Goal: Communication & Community: Answer question/provide support

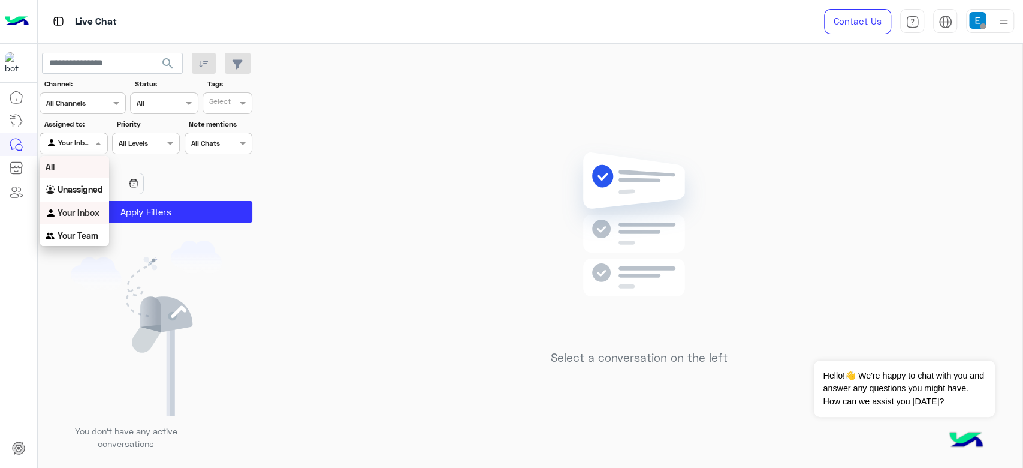
click at [82, 171] on div "All" at bounding box center [75, 167] width 70 height 22
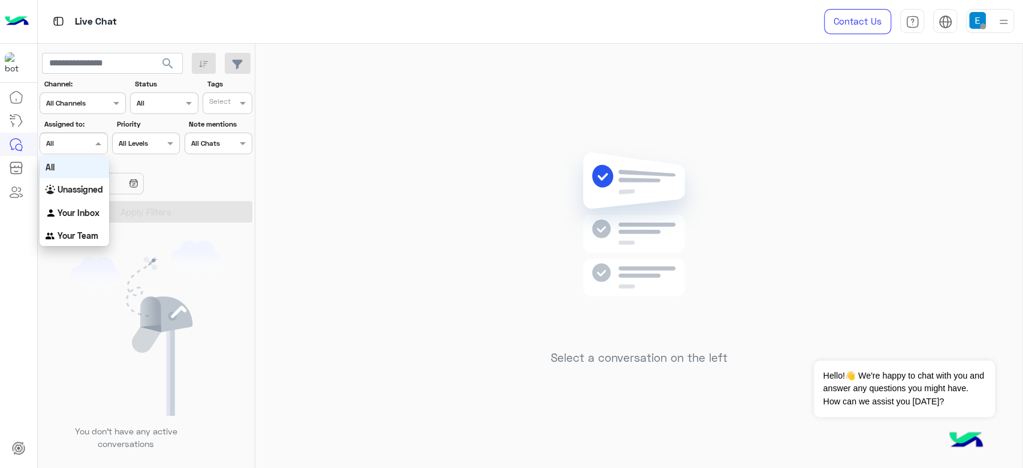
click at [82, 144] on div at bounding box center [73, 141] width 67 height 11
click at [85, 202] on div "Your Inbox" at bounding box center [75, 212] width 70 height 23
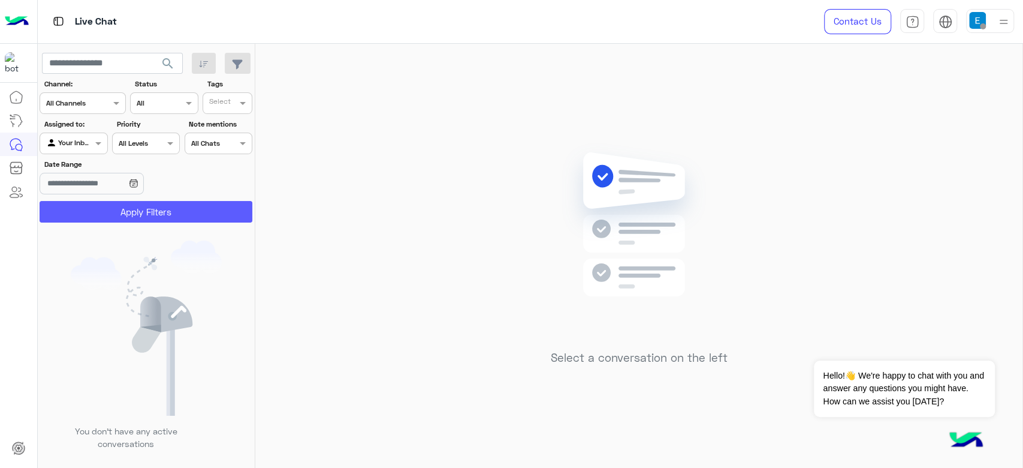
click at [85, 202] on button "Apply Filters" at bounding box center [146, 212] width 213 height 22
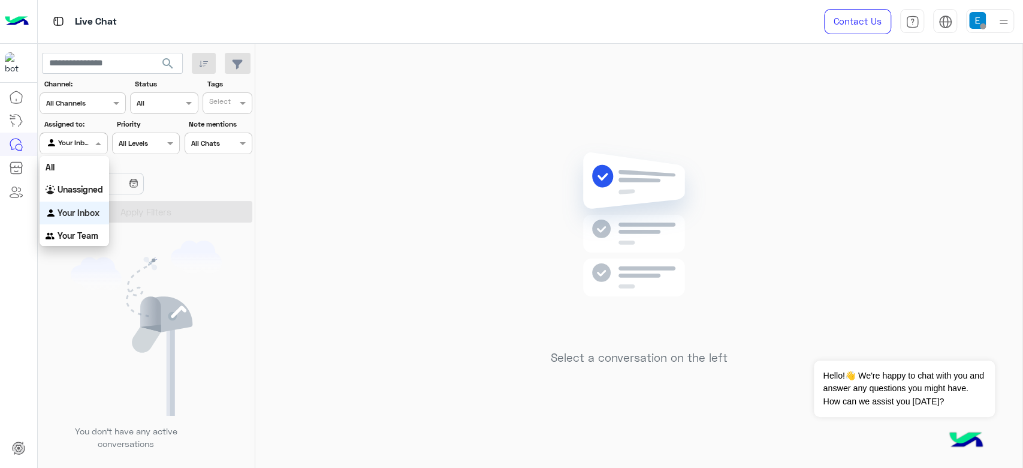
click at [73, 141] on input "text" at bounding box center [60, 142] width 28 height 11
click at [79, 162] on div "All" at bounding box center [75, 167] width 70 height 22
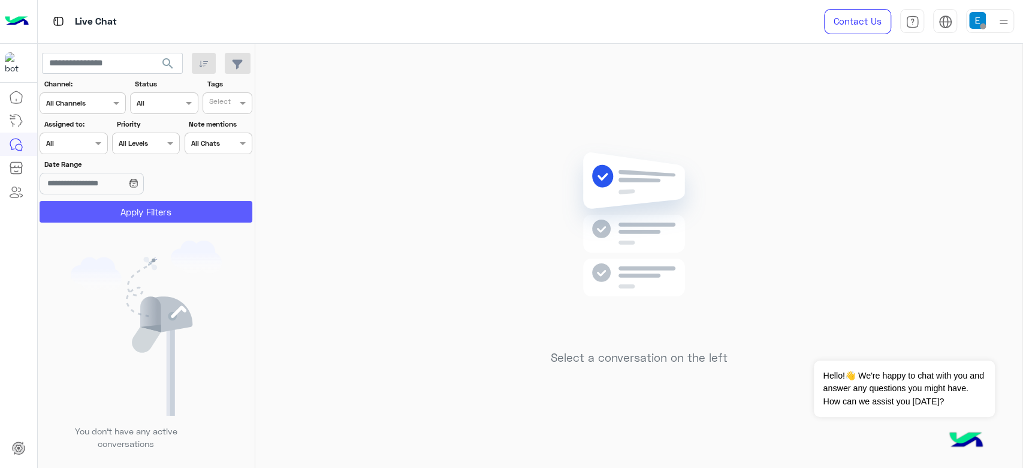
click at [106, 207] on button "Apply Filters" at bounding box center [146, 212] width 213 height 22
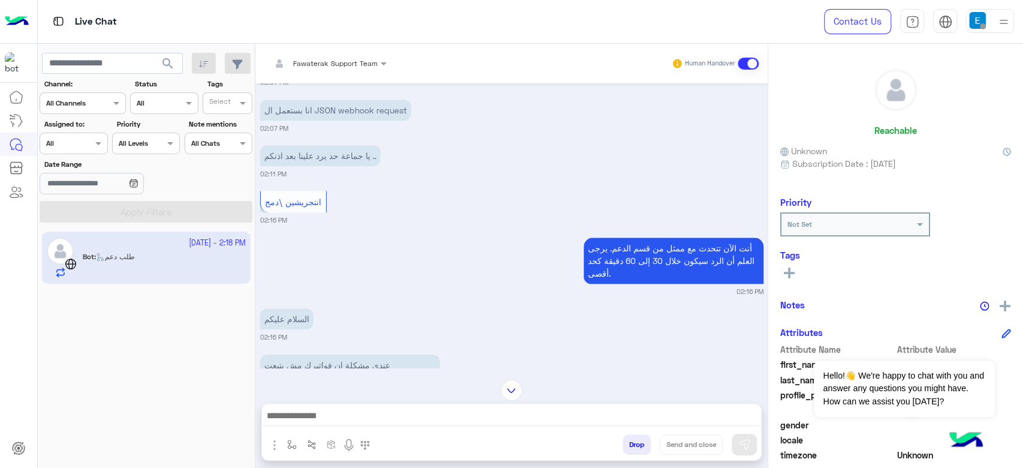
scroll to position [865, 0]
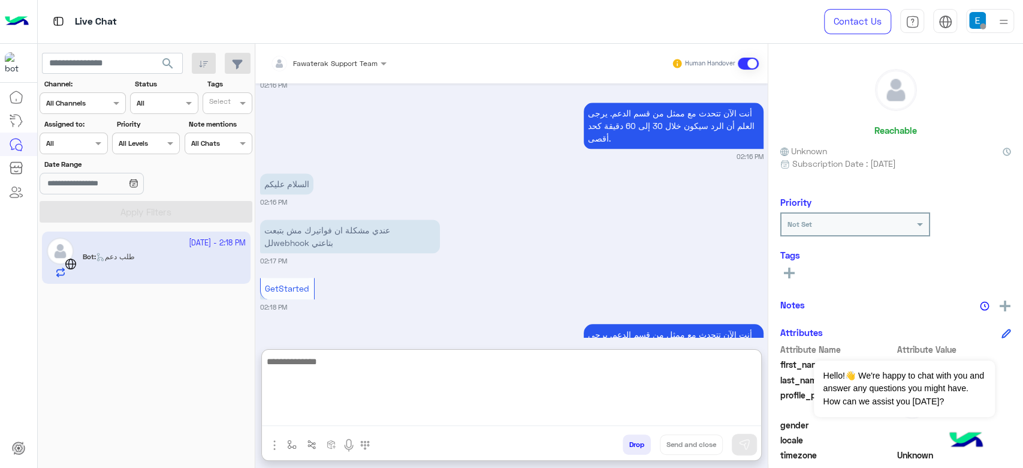
click at [381, 416] on textarea at bounding box center [511, 390] width 499 height 72
type textarea "**********"
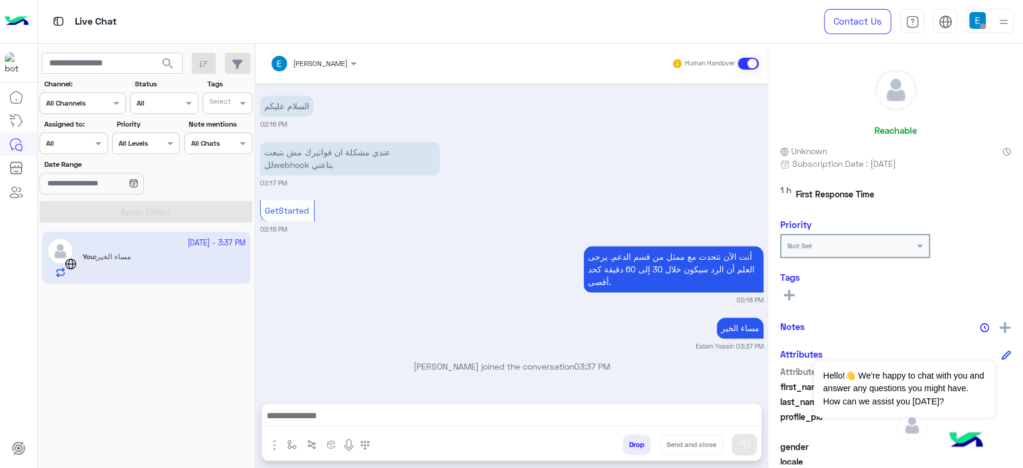
scroll to position [942, 0]
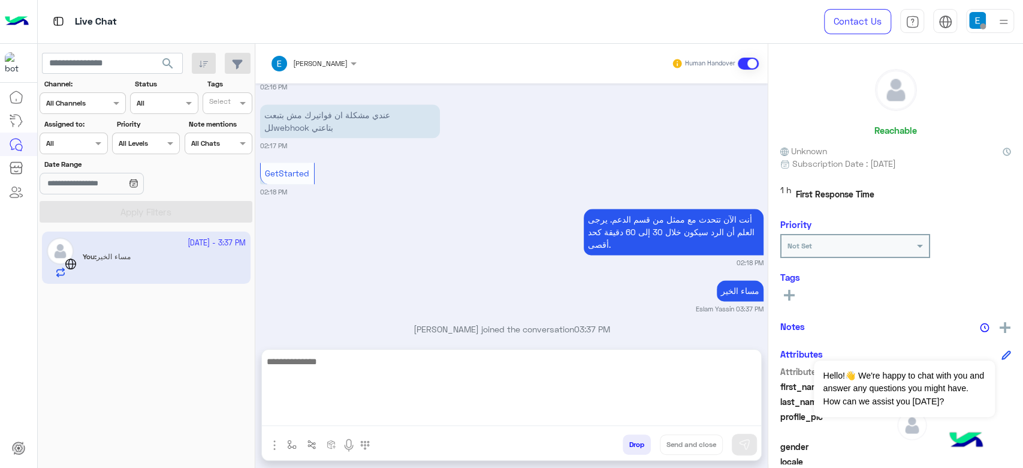
click at [447, 410] on textarea at bounding box center [511, 390] width 499 height 72
paste textarea "**********"
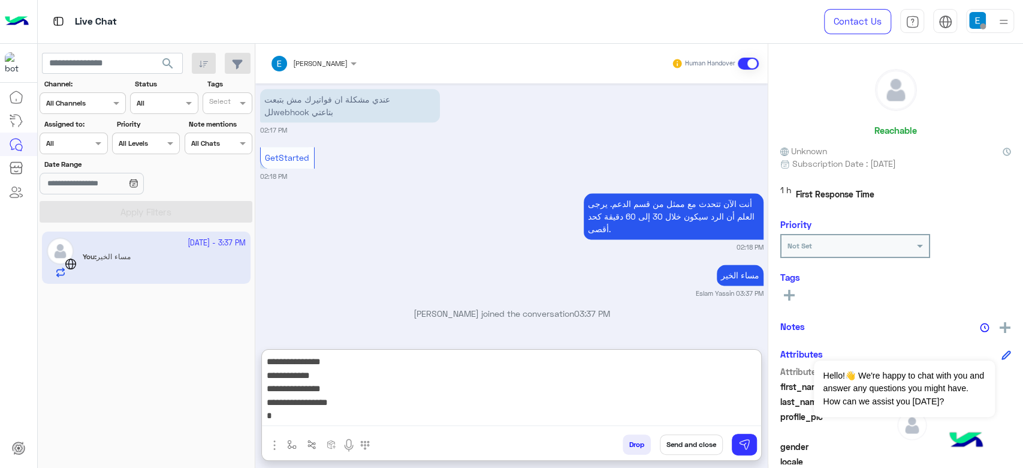
type textarea "**********"
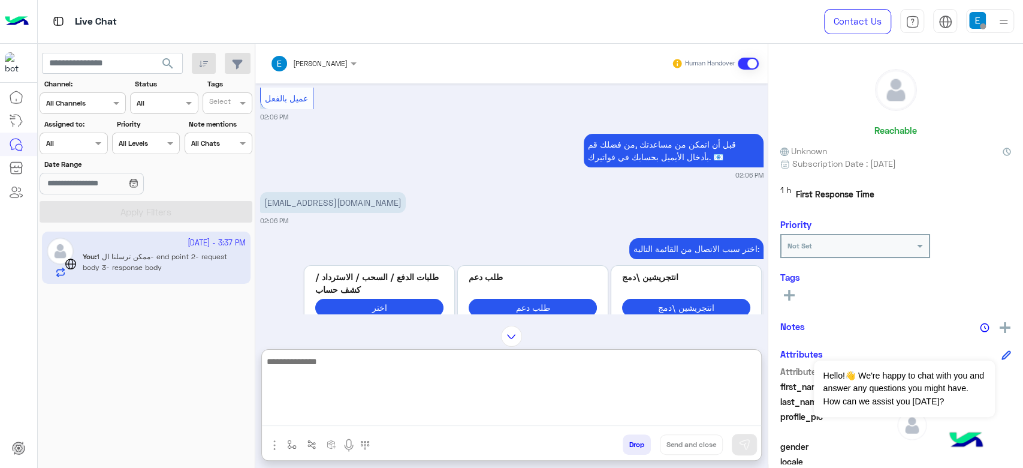
scroll to position [167, 0]
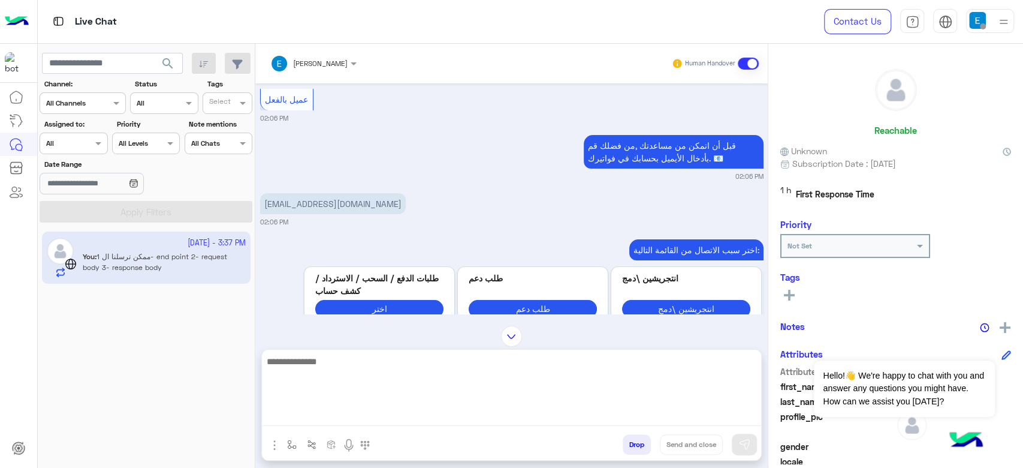
click at [315, 200] on p "[EMAIL_ADDRESS][DOMAIN_NAME]" at bounding box center [333, 203] width 146 height 21
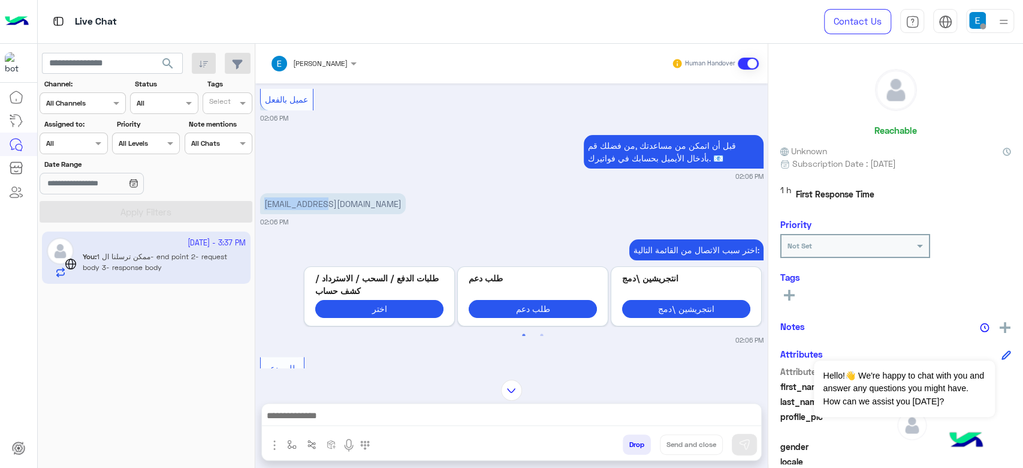
click at [315, 200] on p "[EMAIL_ADDRESS][DOMAIN_NAME]" at bounding box center [333, 203] width 146 height 21
copy app-message "[EMAIL_ADDRESS][DOMAIN_NAME]"
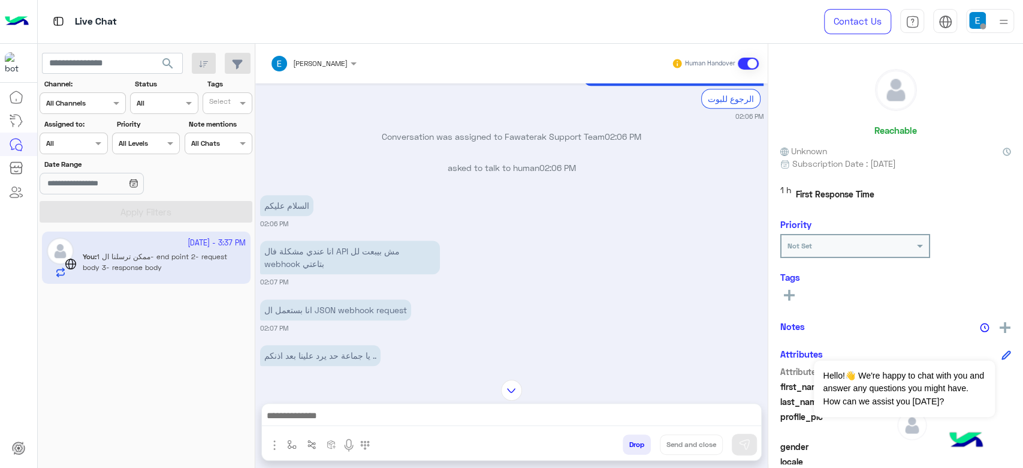
scroll to position [1026, 0]
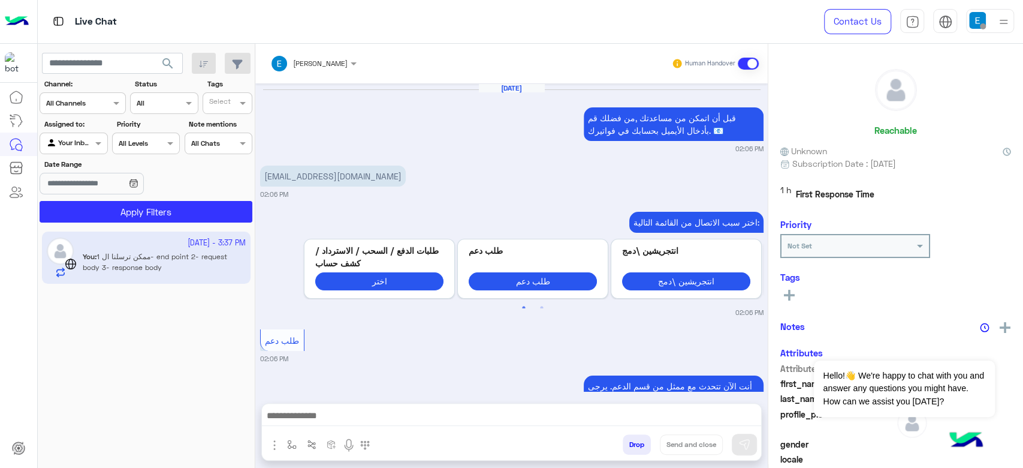
scroll to position [831, 0]
